Goal: Task Accomplishment & Management: Use online tool/utility

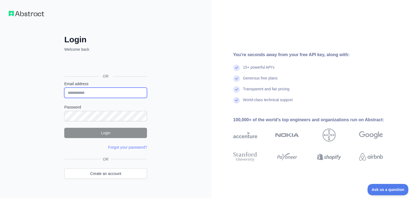
click at [85, 93] on input "Email address" at bounding box center [105, 93] width 83 height 10
drag, startPoint x: 16, startPoint y: 116, endPoint x: 27, endPoint y: 109, distance: 13.3
click at [16, 116] on div "Login Welcome back OR Email address Password Login Forgot your password? Please…" at bounding box center [105, 104] width 211 height 208
click at [79, 96] on input "Email address" at bounding box center [105, 93] width 83 height 10
type input "******"
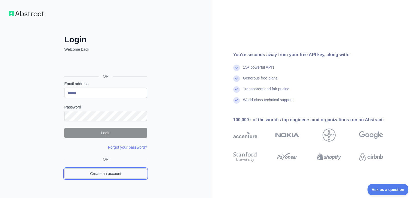
click at [102, 175] on link "Create an account" at bounding box center [105, 174] width 83 height 10
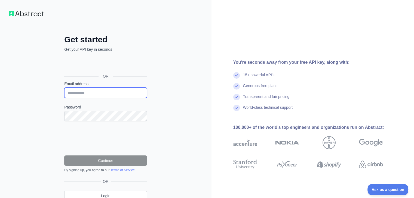
click at [91, 93] on input "Email address" at bounding box center [105, 93] width 83 height 10
type input "**********"
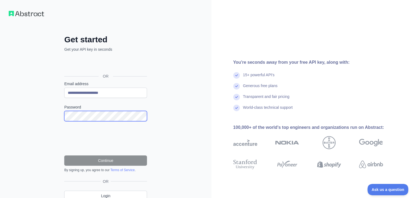
scroll to position [24, 0]
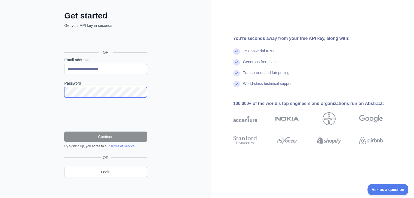
click at [61, 89] on div "**********" at bounding box center [105, 98] width 104 height 175
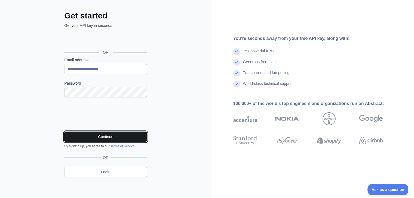
click at [112, 138] on button "Continue" at bounding box center [105, 137] width 83 height 10
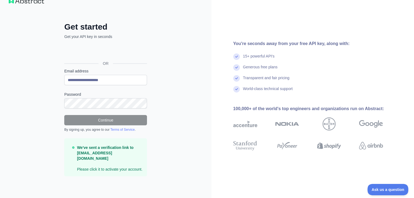
scroll to position [7, 0]
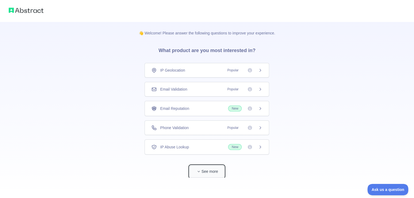
click at [213, 173] on button "See more" at bounding box center [206, 172] width 35 height 12
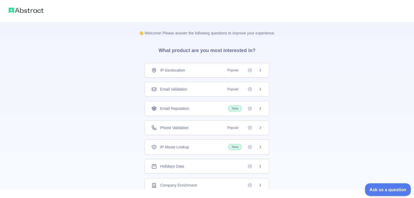
click at [390, 192] on button "Ask us a question" at bounding box center [384, 189] width 41 height 11
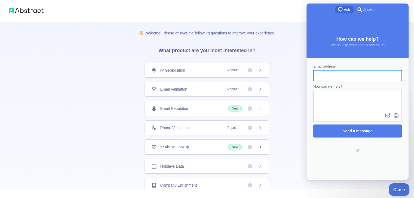
click at [400, 186] on button "Close" at bounding box center [397, 189] width 18 height 11
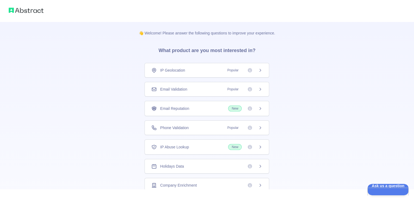
click at [174, 72] on span "IP Geolocation" at bounding box center [172, 70] width 25 height 5
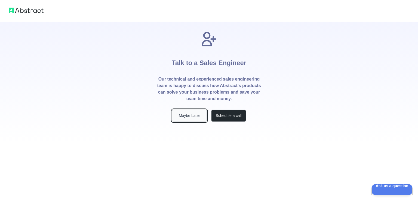
click at [194, 118] on button "Maybe Later" at bounding box center [189, 116] width 35 height 12
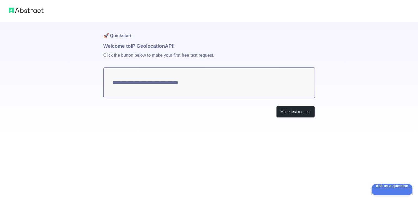
type textarea "**********"
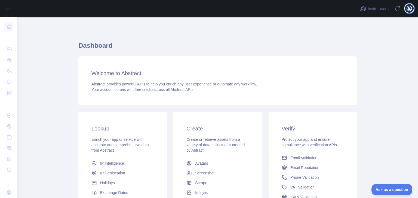
click at [408, 9] on icon "button" at bounding box center [409, 8] width 7 height 7
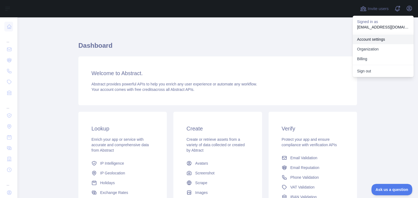
click at [369, 41] on link "Account settings" at bounding box center [382, 40] width 61 height 10
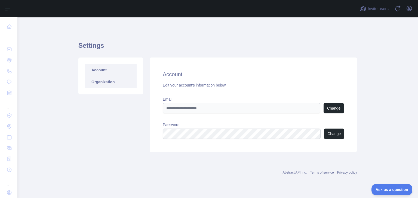
click at [110, 84] on link "Organization" at bounding box center [111, 82] width 52 height 12
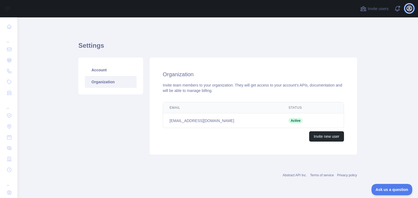
click at [410, 9] on icon "button" at bounding box center [409, 8] width 7 height 7
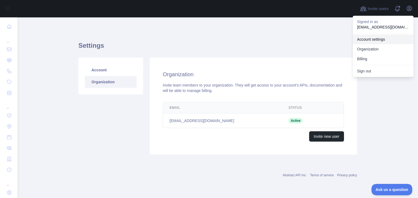
click at [373, 41] on link "Account settings" at bounding box center [382, 40] width 61 height 10
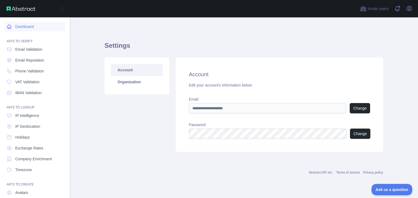
click at [27, 27] on link "Dashboard" at bounding box center [34, 27] width 61 height 10
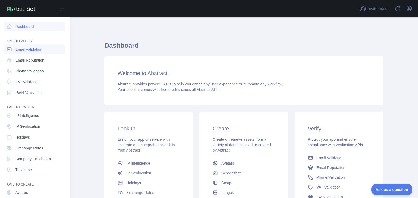
click at [20, 51] on span "Email Validation" at bounding box center [28, 49] width 27 height 5
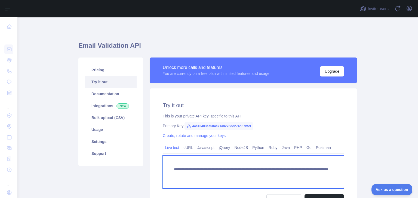
drag, startPoint x: 316, startPoint y: 176, endPoint x: 164, endPoint y: 161, distance: 152.8
click at [164, 161] on textarea "**********" at bounding box center [253, 172] width 181 height 33
